Goal: Information Seeking & Learning: Find specific fact

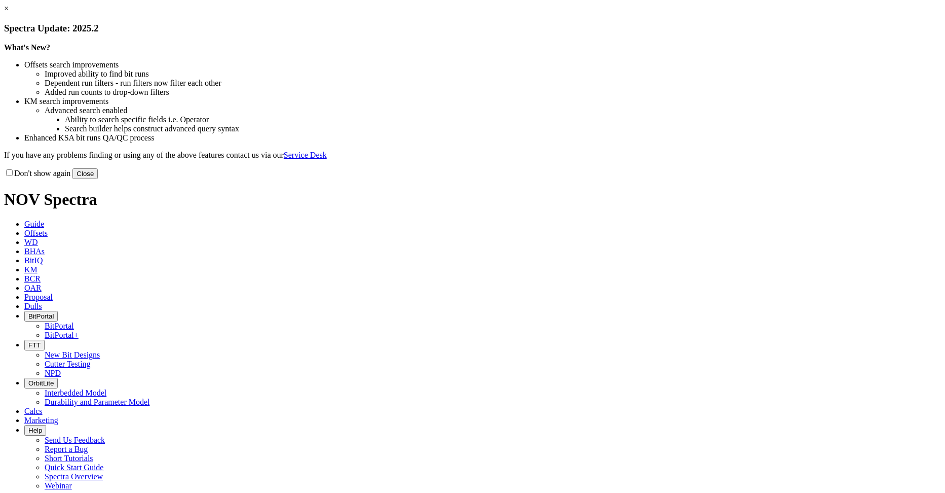
click at [98, 179] on button "Close" at bounding box center [84, 173] width 25 height 11
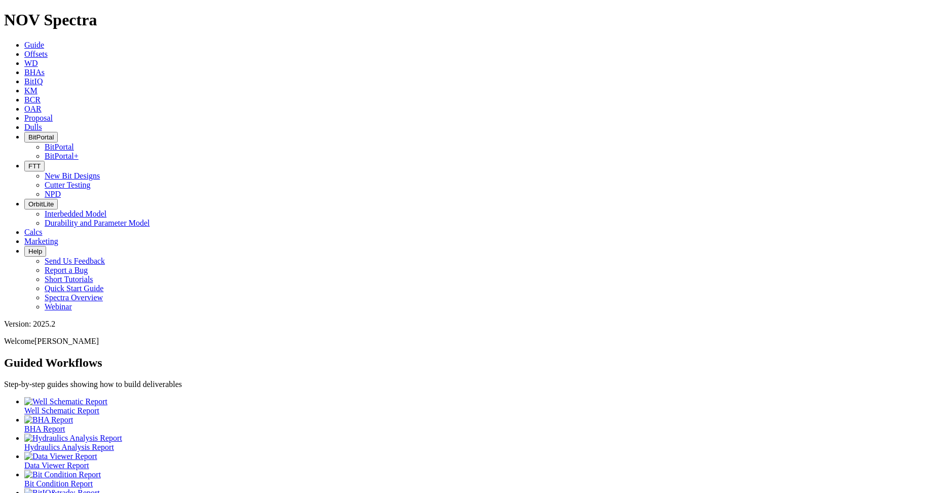
click at [48, 50] on span "Offsets" at bounding box center [35, 54] width 23 height 9
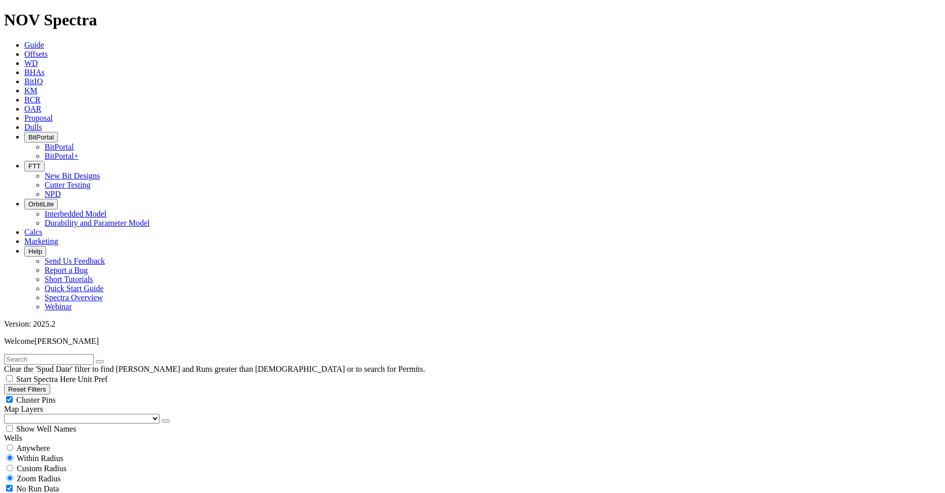
scroll to position [98, 0]
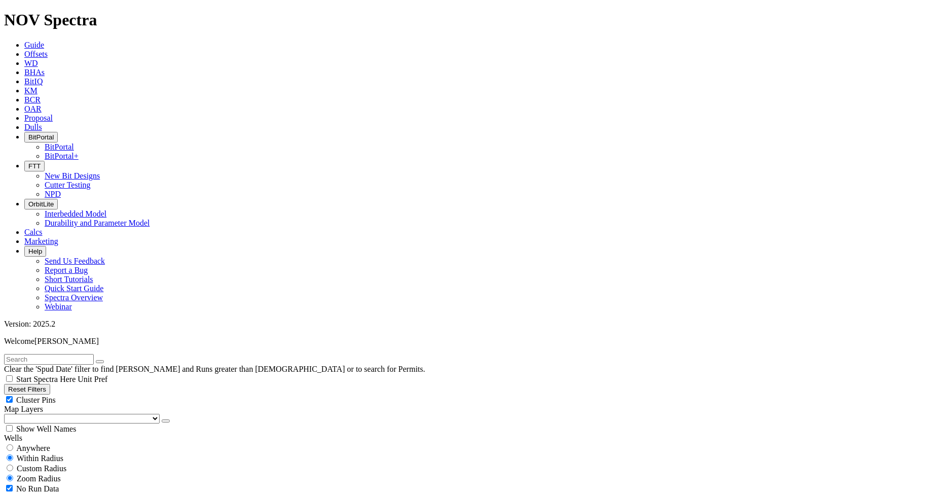
type input "[DATE]"
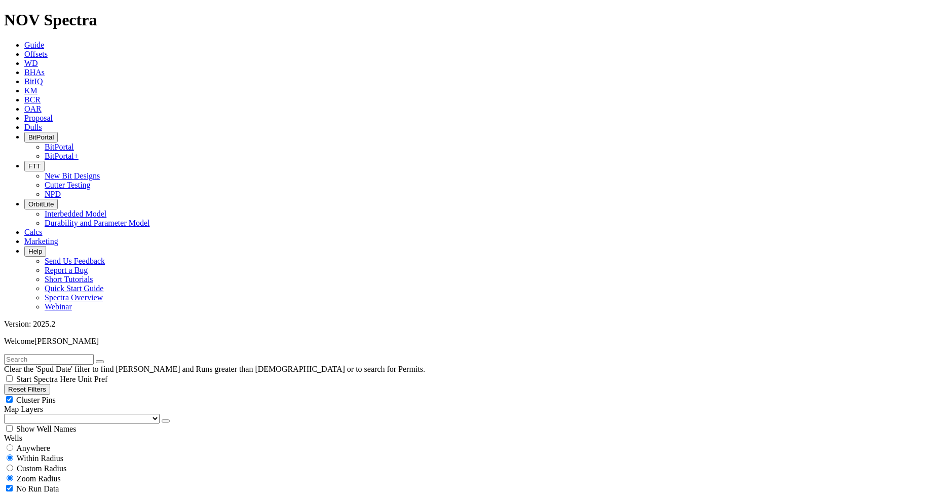
type input "[DATE]"
click at [86, 354] on input "text" at bounding box center [49, 359] width 90 height 11
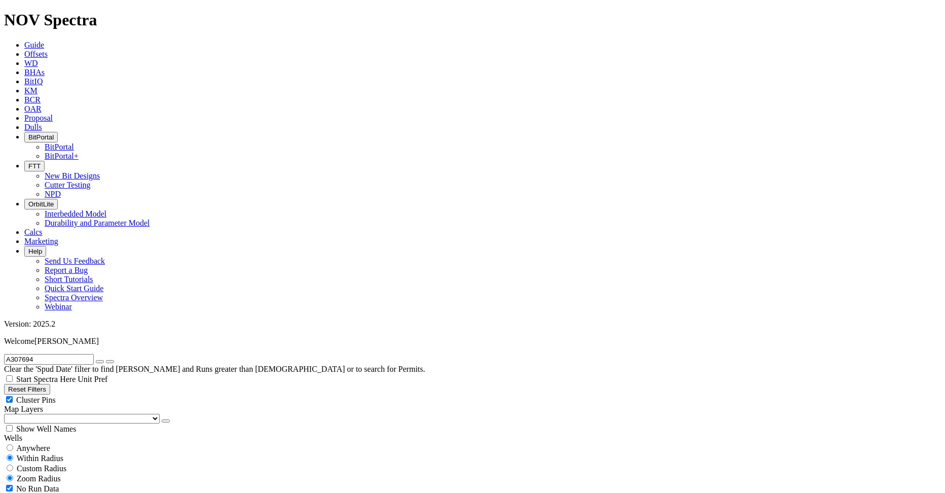
type input "A307694"
click at [30, 443] on span "Anywhere" at bounding box center [33, 447] width 34 height 9
radio input "true"
radio input "false"
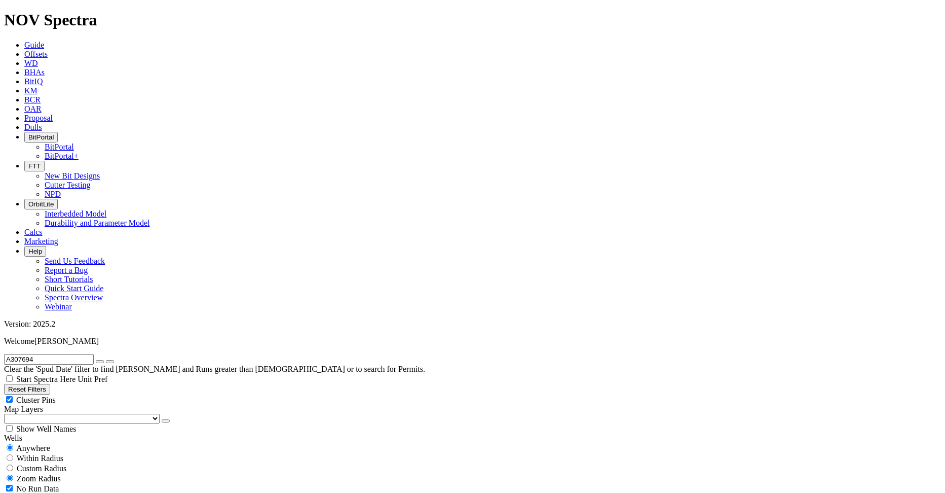
radio input "true"
click at [60, 354] on input "A307694" at bounding box center [49, 359] width 90 height 11
type input "A305694"
click at [106, 360] on button "submit" at bounding box center [110, 361] width 8 height 3
click at [33, 443] on span "Anywhere" at bounding box center [33, 447] width 34 height 9
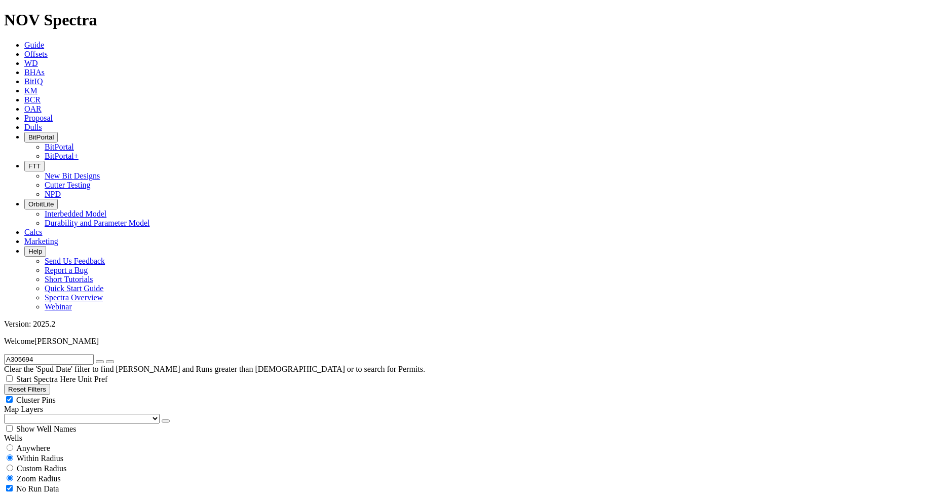
radio input "true"
radio input "false"
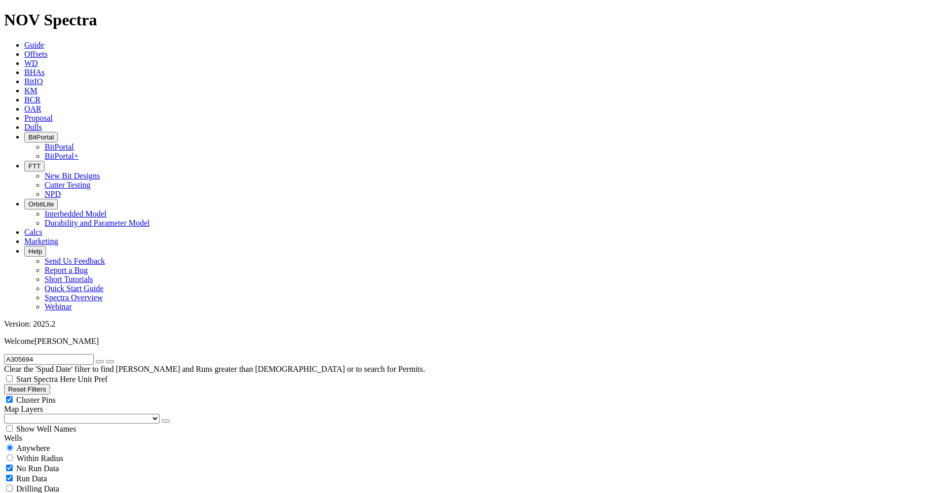
radio input "false"
radio input "true"
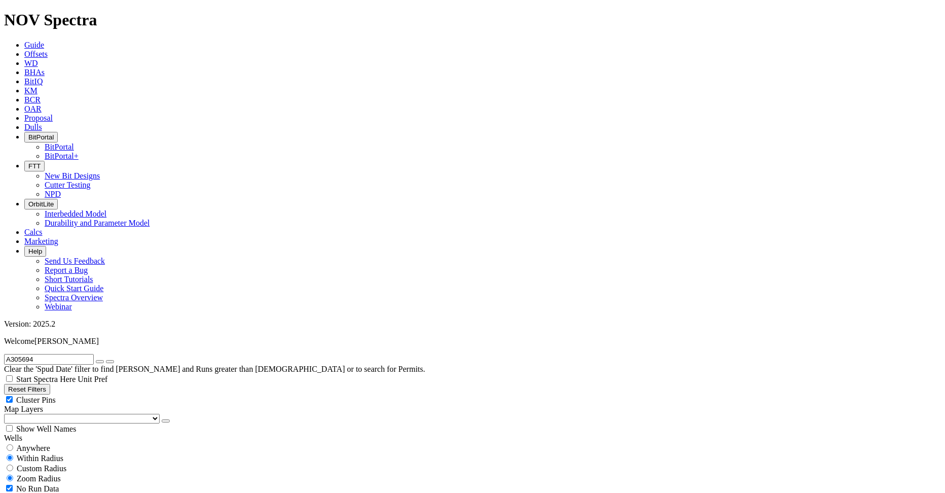
type input "85"
checkbox input "false"
type input "85"
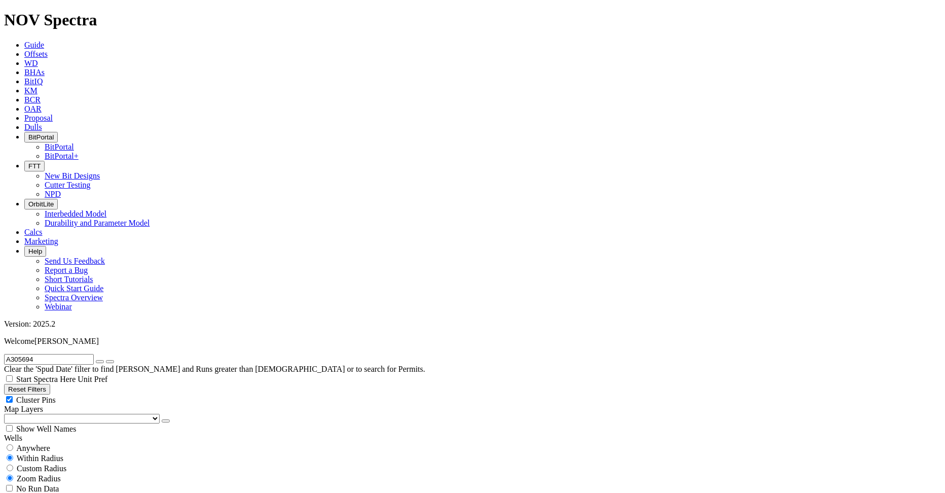
scroll to position [778, 0]
type input "95"
drag, startPoint x: 55, startPoint y: 279, endPoint x: 149, endPoint y: 303, distance: 96.9
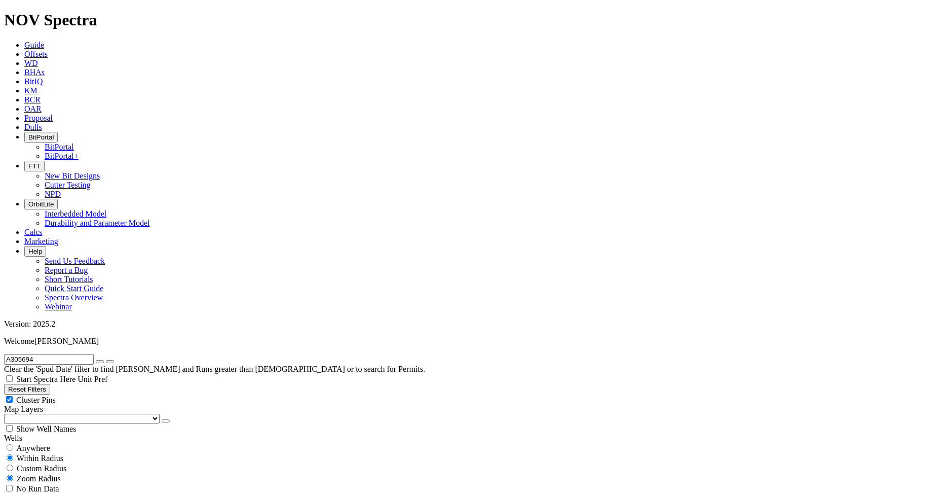
type input "85"
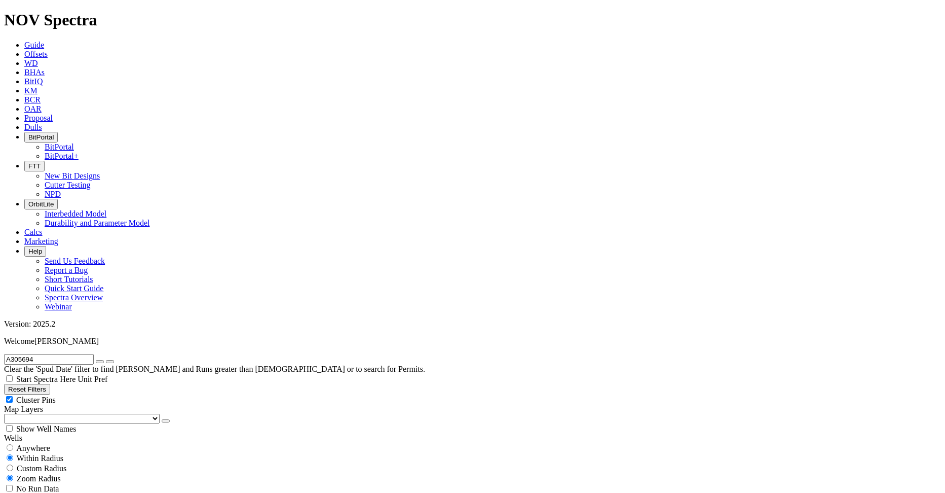
type input "100"
click at [50, 384] on button "Reset Filters" at bounding box center [27, 389] width 46 height 11
checkbox input "true"
type input "[DATE]"
